Goal: Transaction & Acquisition: Purchase product/service

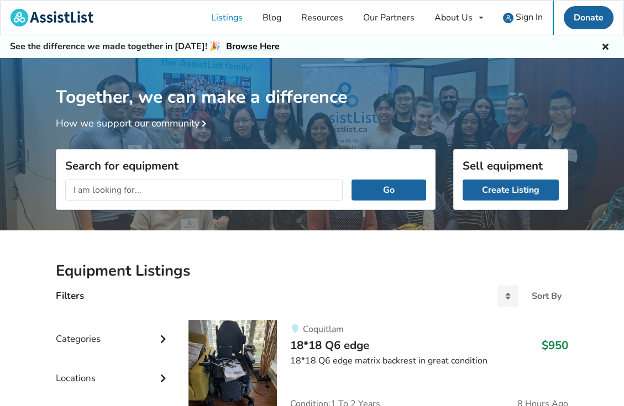
click at [152, 338] on div "Categories" at bounding box center [113, 330] width 115 height 39
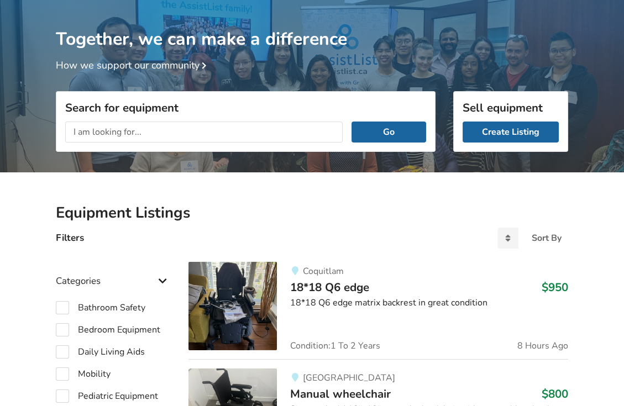
scroll to position [166, 0]
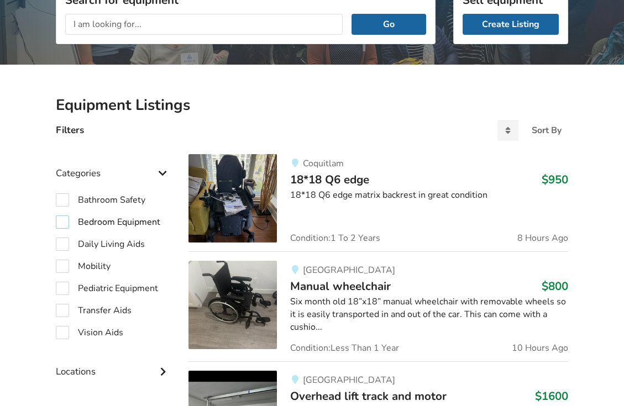
click at [59, 224] on label "Bedroom Equipment" at bounding box center [108, 221] width 104 height 13
checkbox input "true"
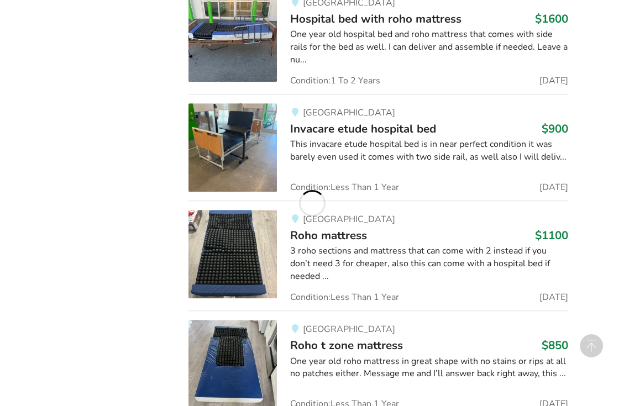
scroll to position [1105, 0]
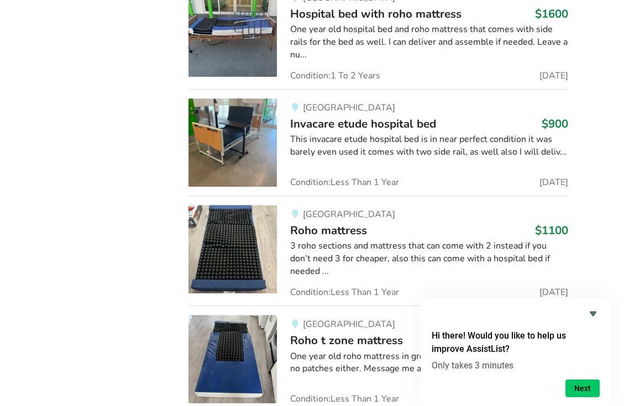
click at [325, 117] on span "Invacare etude hospital bed" at bounding box center [363, 123] width 146 height 15
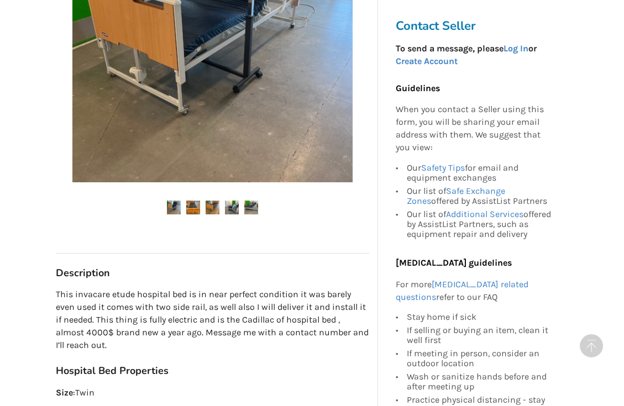
scroll to position [387, 0]
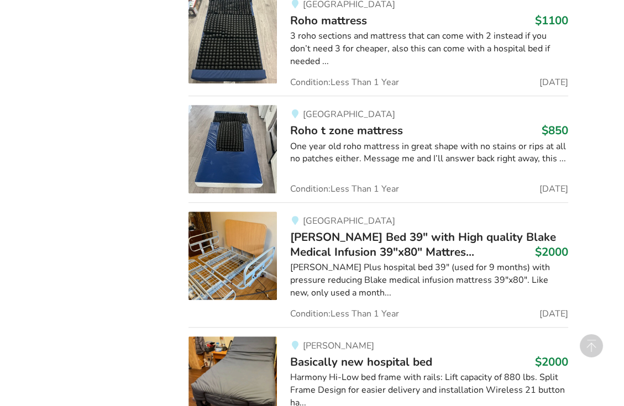
scroll to position [1397, 0]
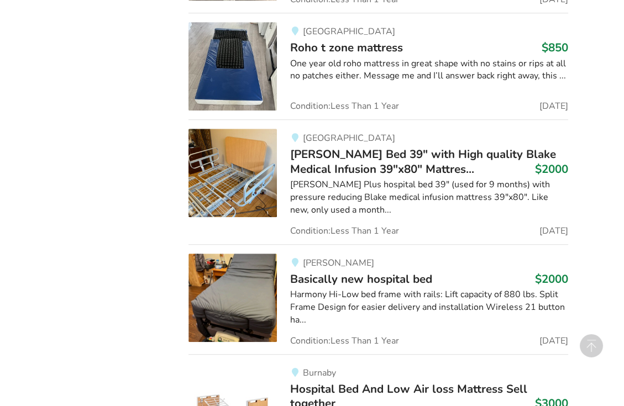
click at [239, 184] on img at bounding box center [232, 173] width 88 height 88
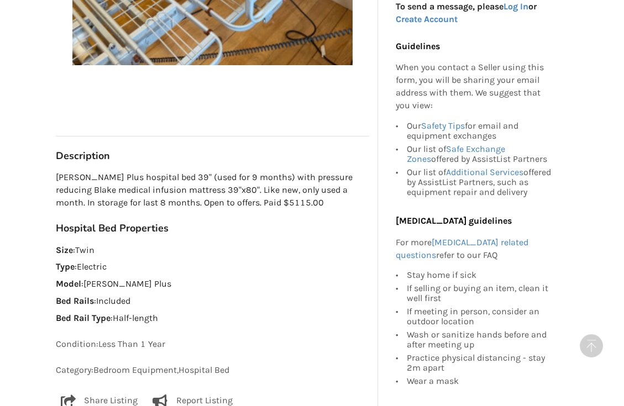
scroll to position [607, 0]
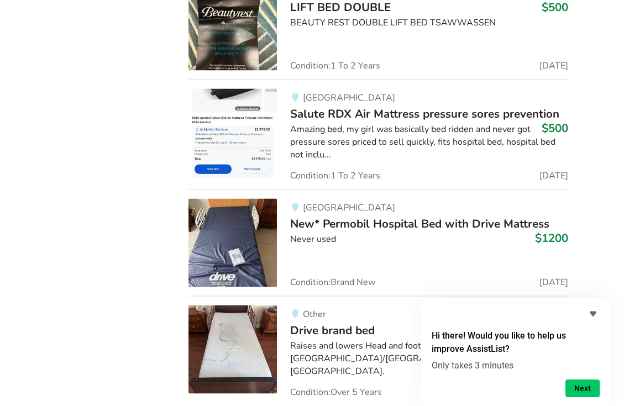
scroll to position [9587, 0]
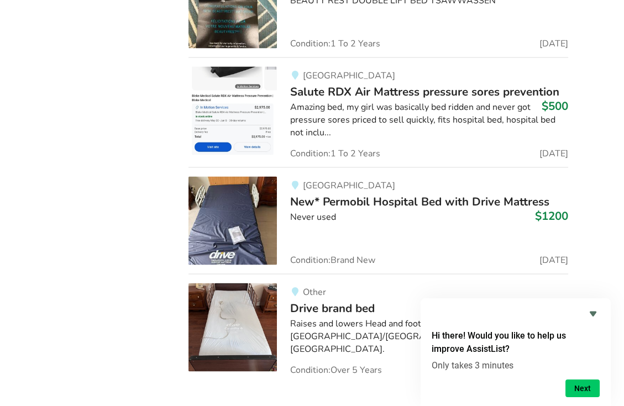
click at [318, 194] on span "New* Permobil Hospital Bed with Drive Mattress" at bounding box center [419, 201] width 259 height 15
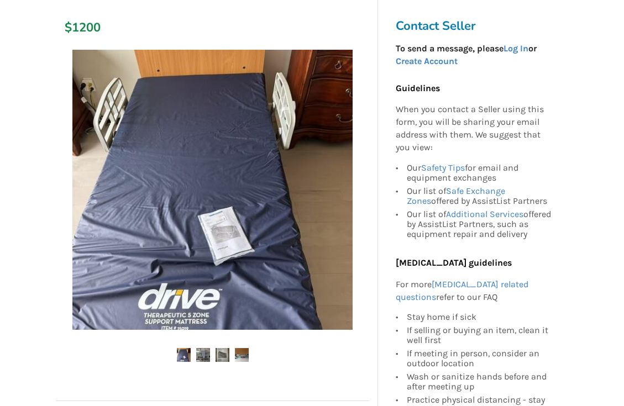
scroll to position [221, 0]
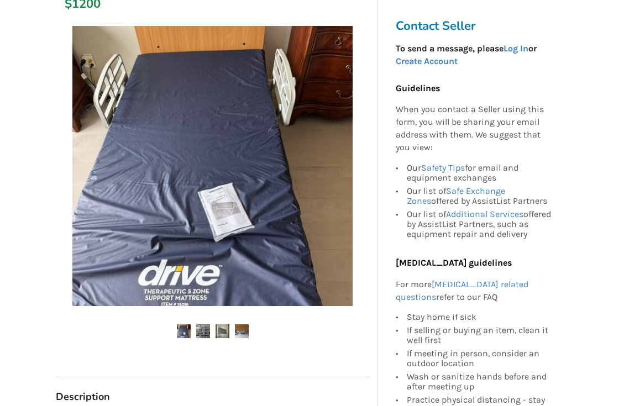
click at [209, 331] on img at bounding box center [203, 331] width 14 height 14
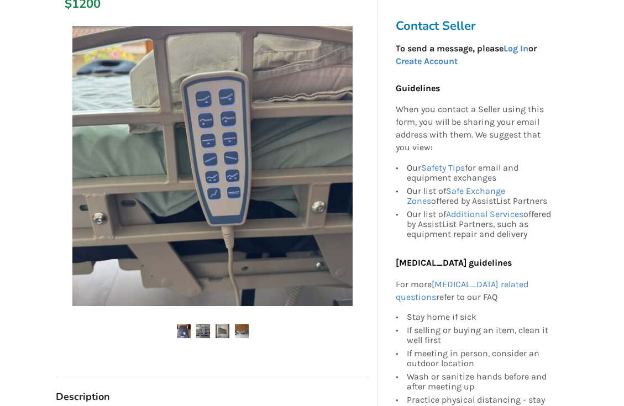
click at [218, 327] on img at bounding box center [222, 331] width 14 height 14
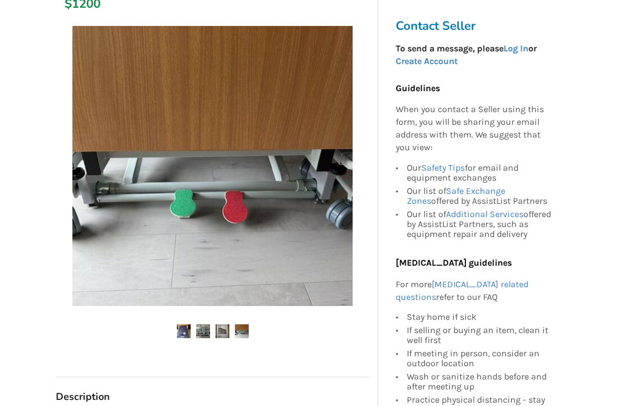
click at [240, 331] on img at bounding box center [242, 331] width 14 height 14
click at [244, 331] on img at bounding box center [242, 331] width 14 height 14
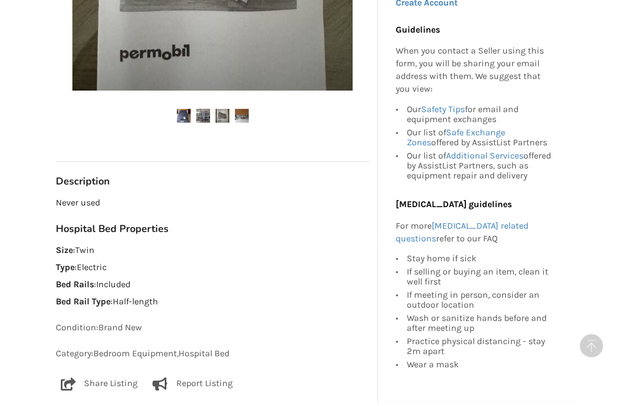
scroll to position [435, 0]
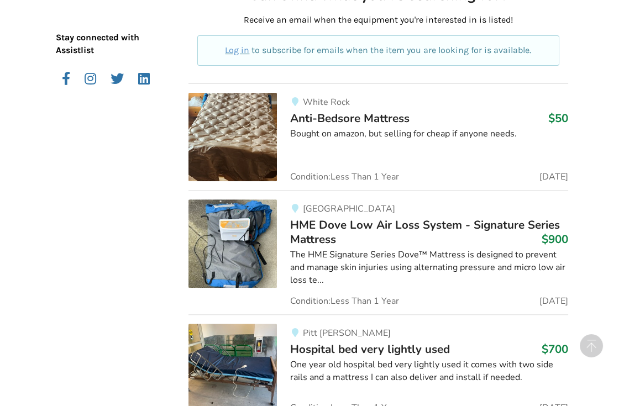
scroll to position [442, 0]
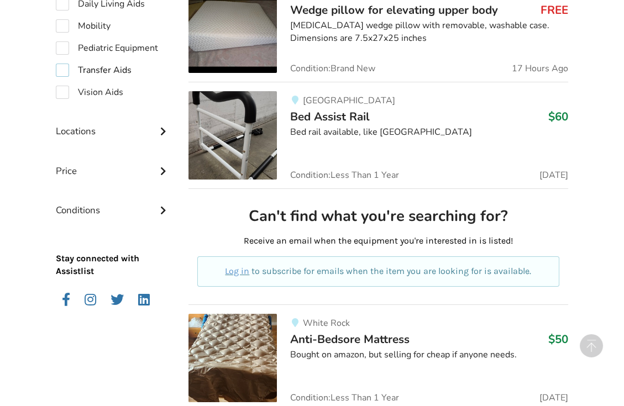
click at [67, 74] on label "Transfer Aids" at bounding box center [94, 70] width 76 height 13
checkbox input "true"
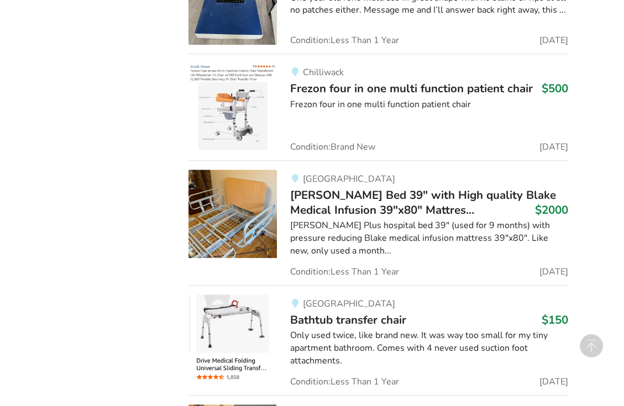
scroll to position [1784, 0]
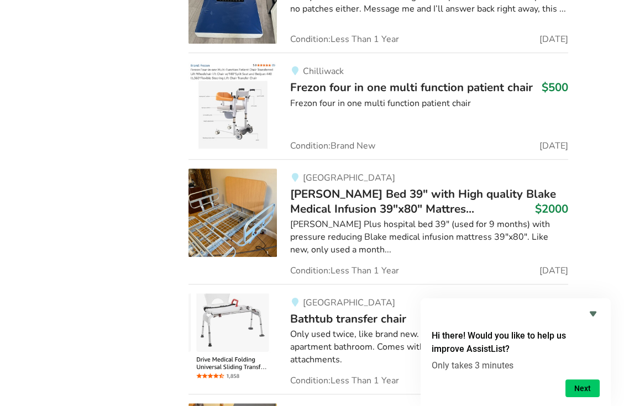
click at [316, 192] on span "[PERSON_NAME] Bed 39" with High quality Blake Medical Infusion 39"x80" Mattres.…" at bounding box center [423, 201] width 266 height 30
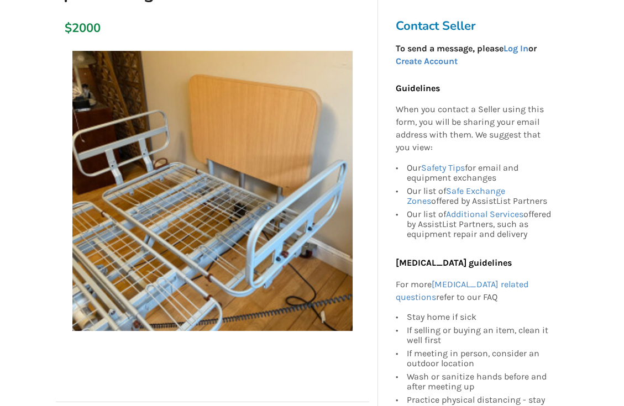
scroll to position [276, 0]
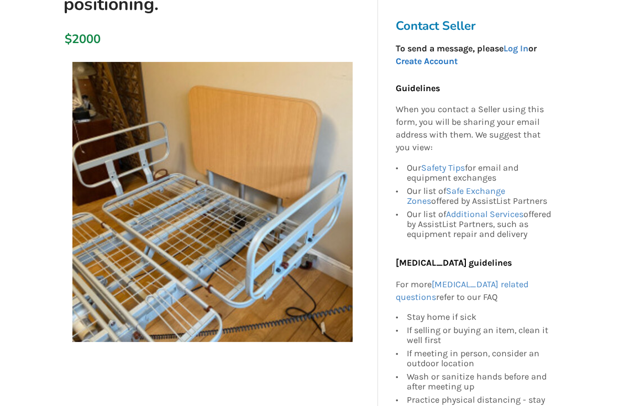
click at [431, 61] on link "Create Account" at bounding box center [426, 61] width 62 height 10
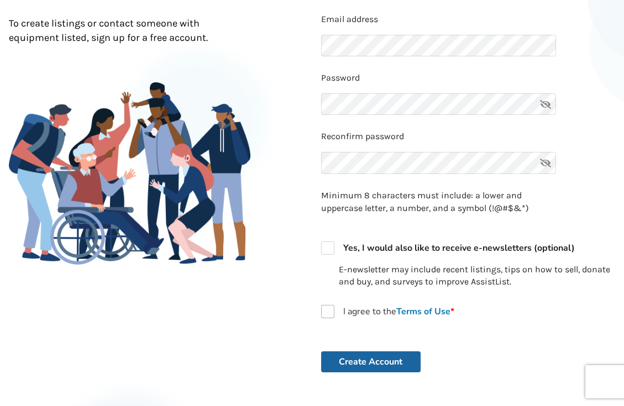
scroll to position [110, 0]
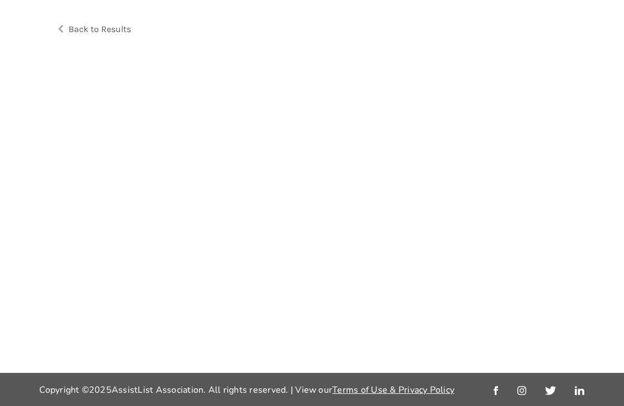
scroll to position [57, 0]
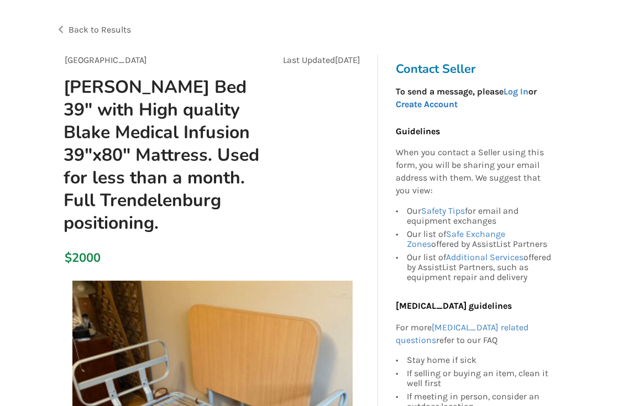
click at [436, 101] on link "Create Account" at bounding box center [426, 104] width 62 height 10
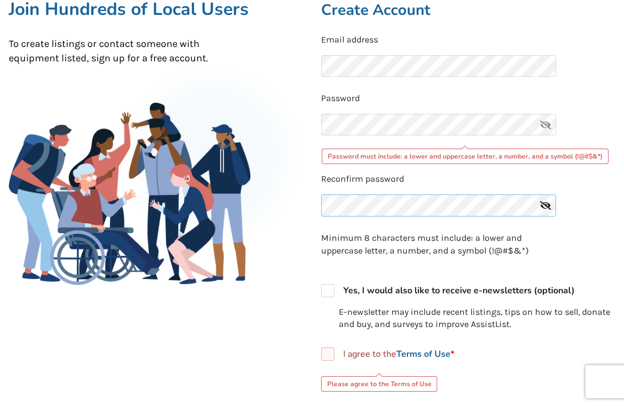
scroll to position [113, 0]
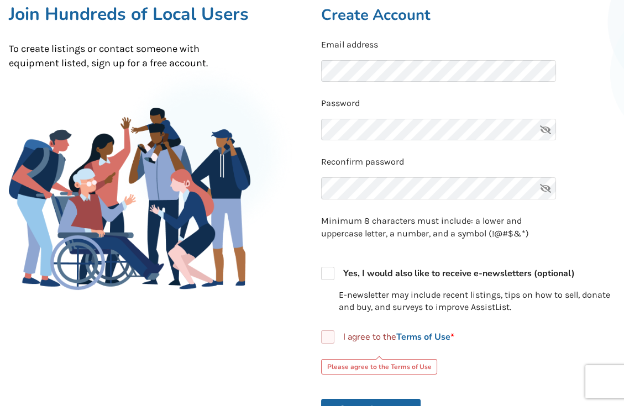
click at [330, 338] on label "I agree to the Terms of Use *" at bounding box center [387, 336] width 133 height 13
checkbox input "true"
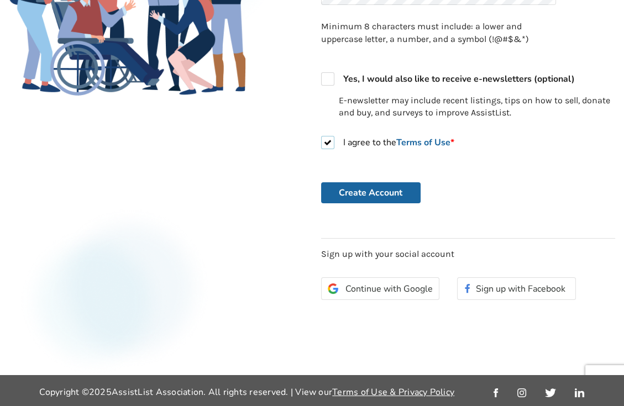
scroll to position [308, 0]
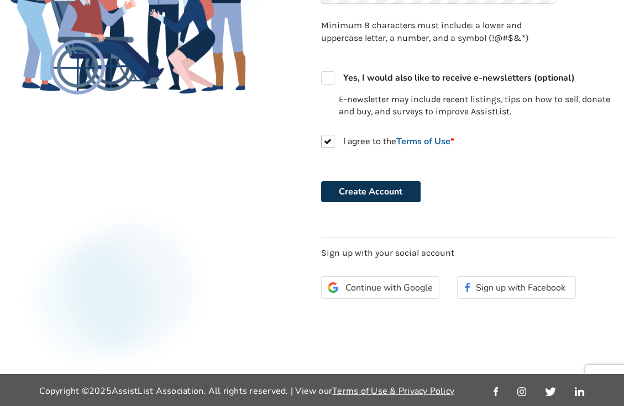
click at [376, 193] on button "Create Account" at bounding box center [370, 191] width 99 height 21
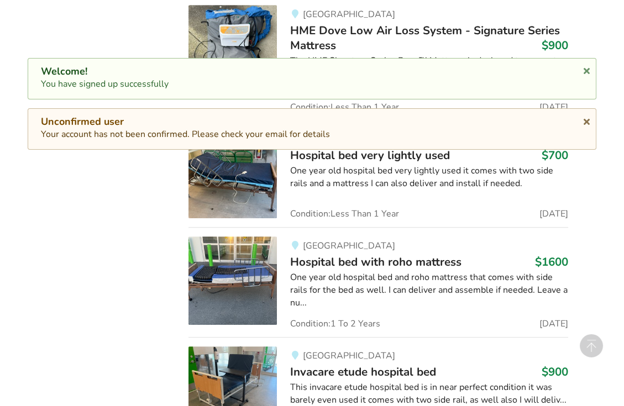
scroll to position [1784, 0]
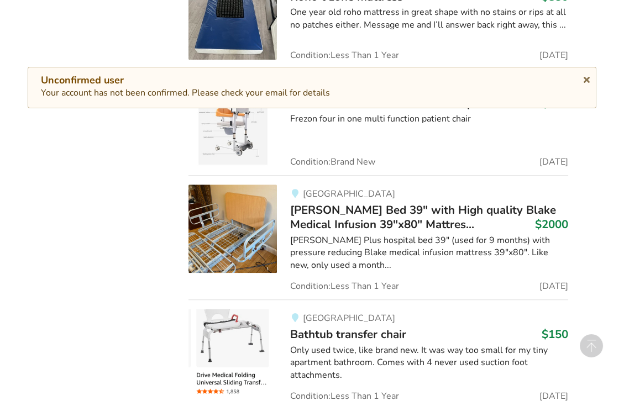
click at [343, 202] on span "[PERSON_NAME] Bed 39" with High quality Blake Medical Infusion 39"x80" Mattres.…" at bounding box center [423, 217] width 266 height 30
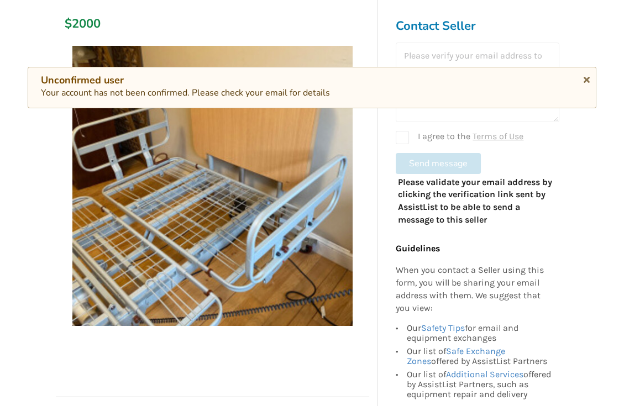
scroll to position [274, 0]
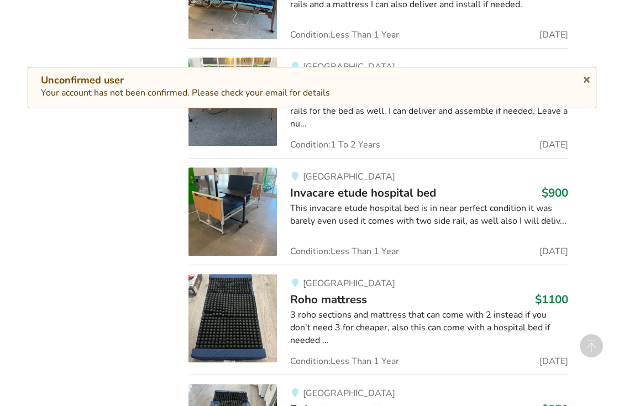
scroll to position [1377, 0]
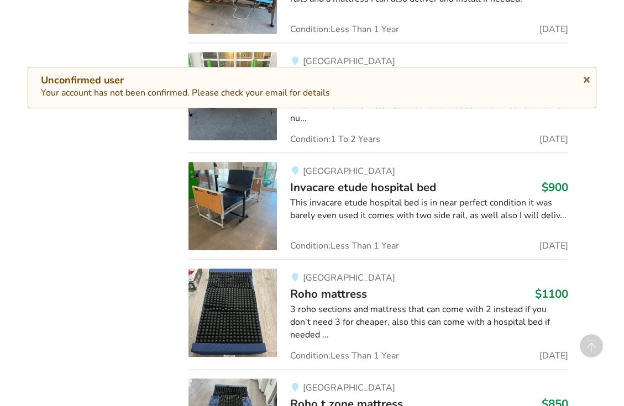
click at [249, 181] on img at bounding box center [232, 206] width 88 height 88
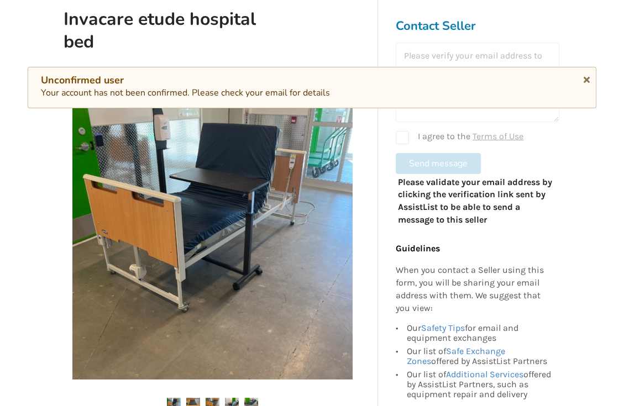
scroll to position [166, 0]
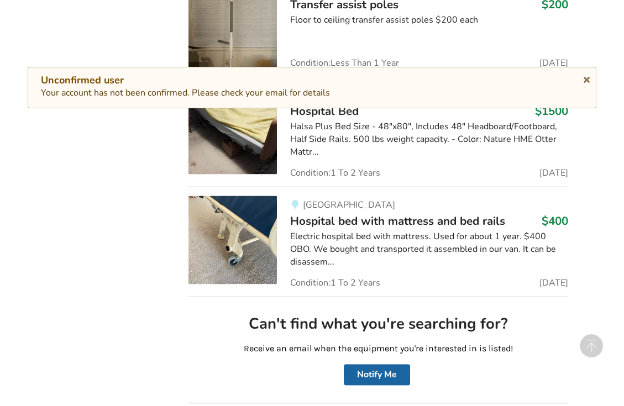
scroll to position [2813, 0]
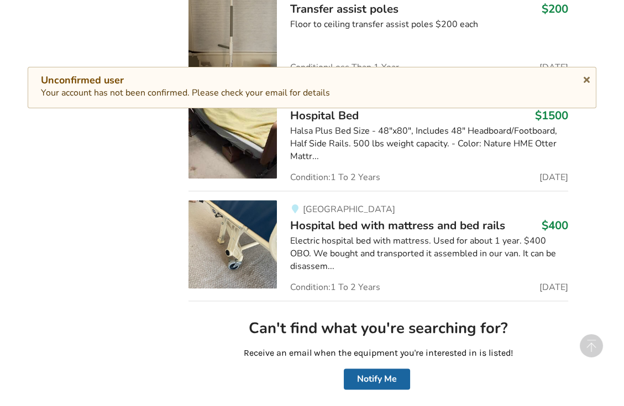
click at [335, 218] on span "Hospital bed with mattress and bed rails" at bounding box center [397, 225] width 215 height 15
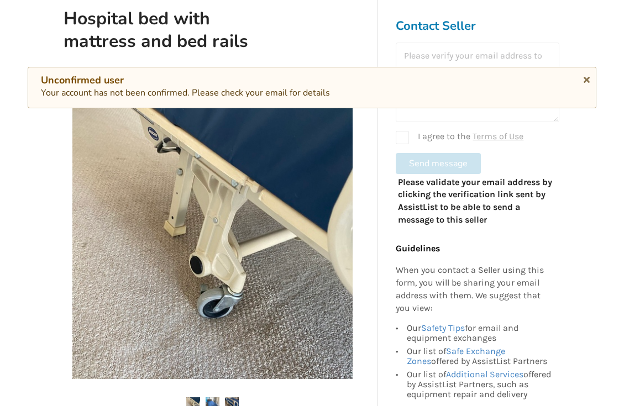
scroll to position [221, 0]
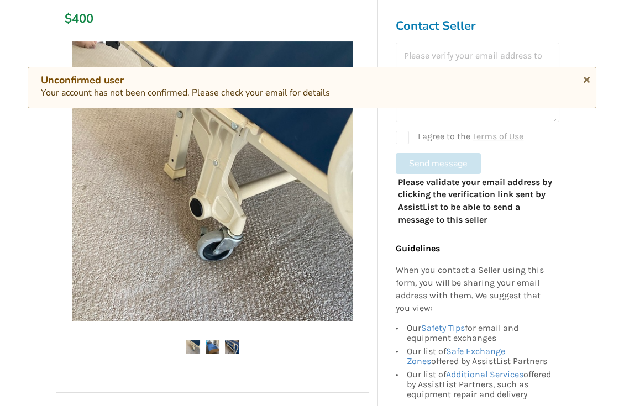
click at [211, 344] on img at bounding box center [212, 347] width 14 height 14
click at [233, 345] on img at bounding box center [232, 347] width 14 height 14
click at [584, 77] on icon at bounding box center [586, 77] width 10 height 9
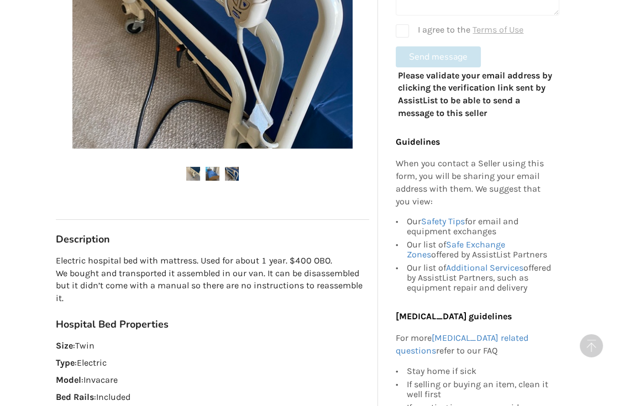
scroll to position [387, 0]
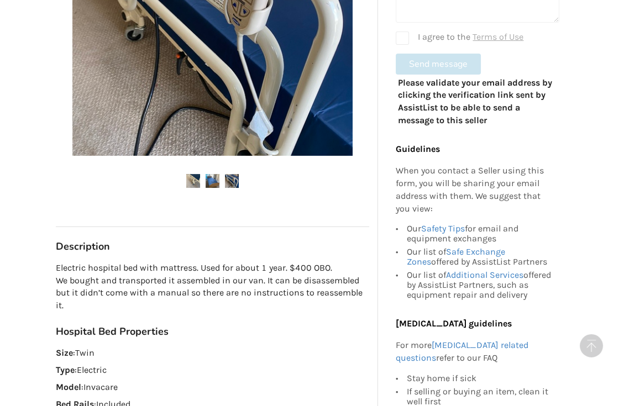
click at [210, 183] on img at bounding box center [212, 181] width 14 height 14
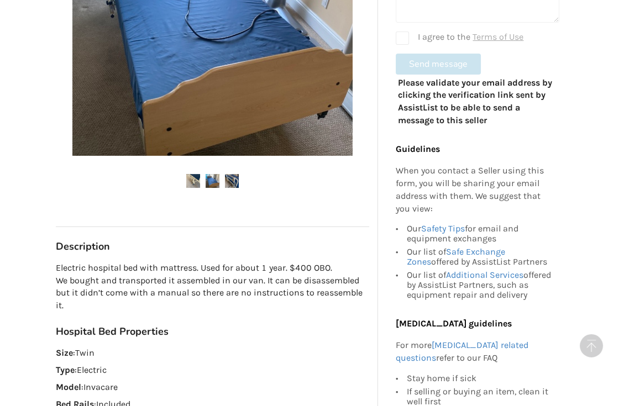
click at [229, 180] on img at bounding box center [232, 181] width 14 height 14
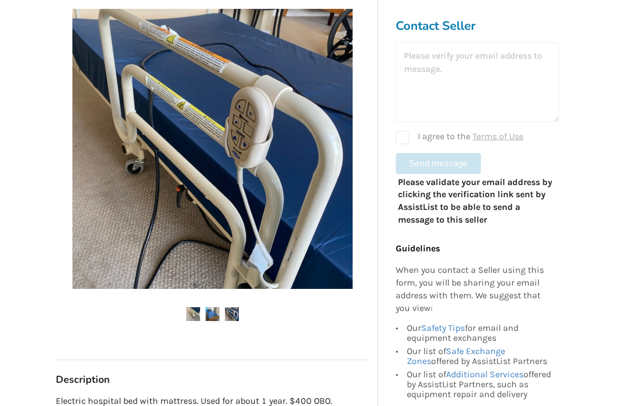
scroll to position [221, 0]
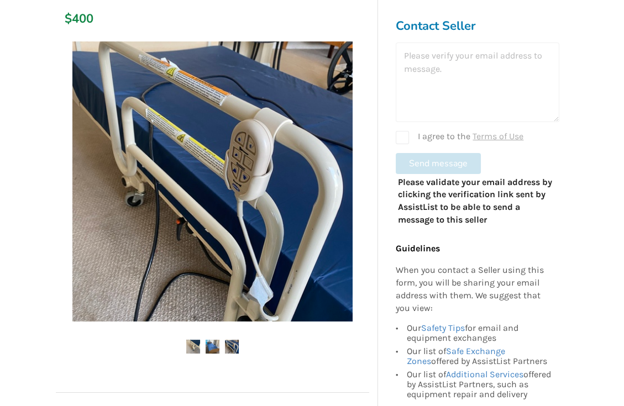
click at [399, 136] on div "I agree to the Terms of Use" at bounding box center [476, 137] width 163 height 13
checkbox input "true"
click at [421, 167] on form "I agree to the Terms of Use Send message" at bounding box center [476, 108] width 163 height 131
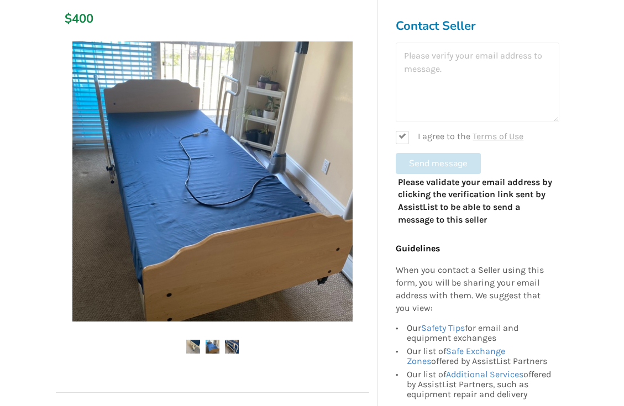
click at [405, 94] on div at bounding box center [476, 83] width 163 height 80
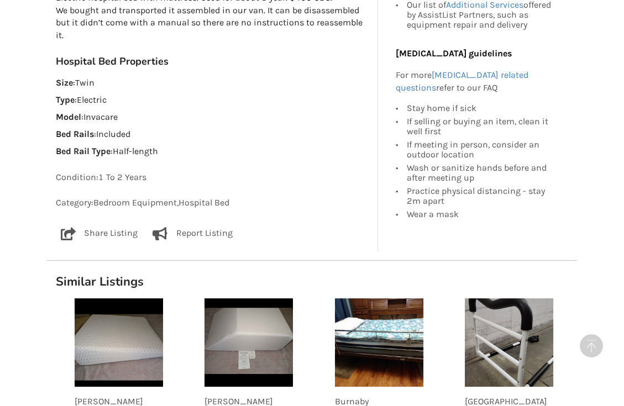
scroll to position [663, 0]
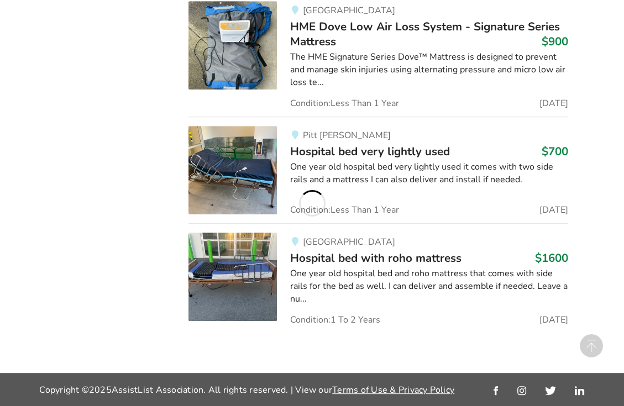
scroll to position [1192, 0]
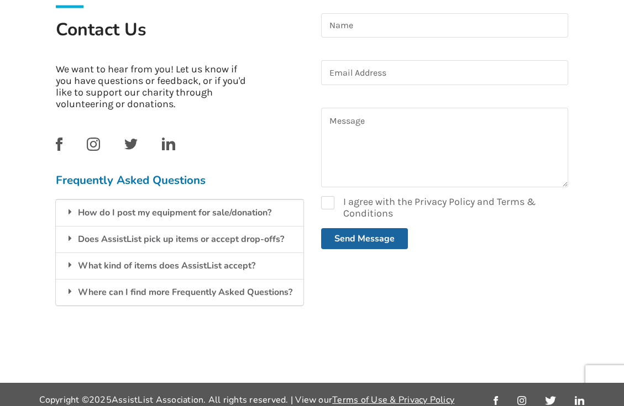
scroll to position [277, 0]
